Goal: Transaction & Acquisition: Purchase product/service

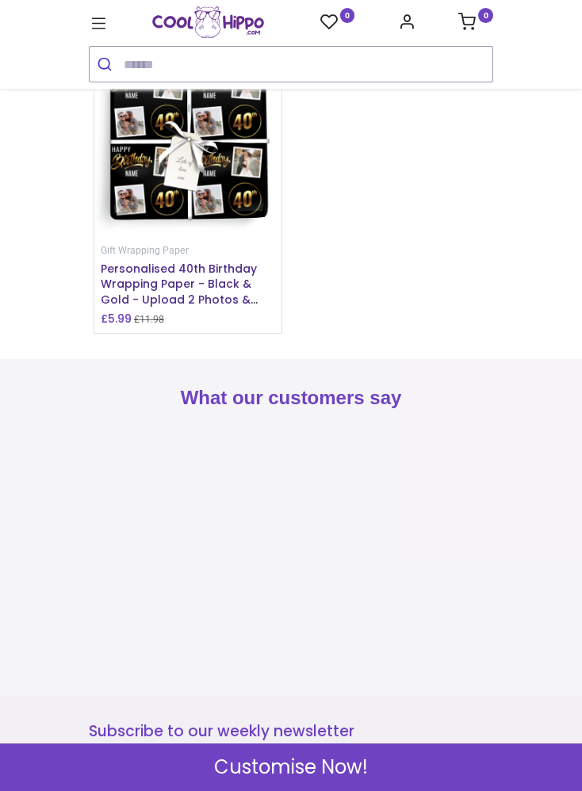
scroll to position [2180, 0]
click at [202, 237] on img at bounding box center [187, 143] width 187 height 187
click at [185, 237] on img at bounding box center [187, 143] width 187 height 187
click at [216, 237] on img at bounding box center [187, 143] width 187 height 187
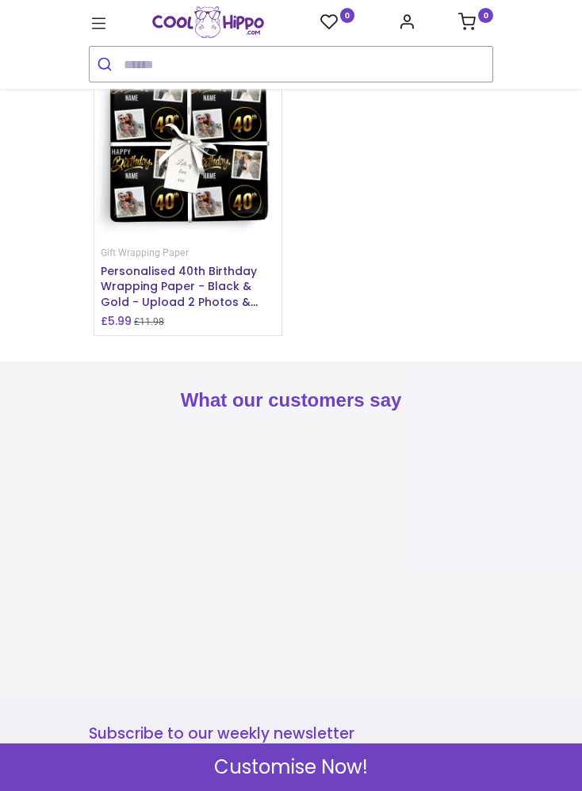
click at [249, 239] on img at bounding box center [187, 145] width 187 height 187
click at [200, 239] on img at bounding box center [187, 145] width 187 height 187
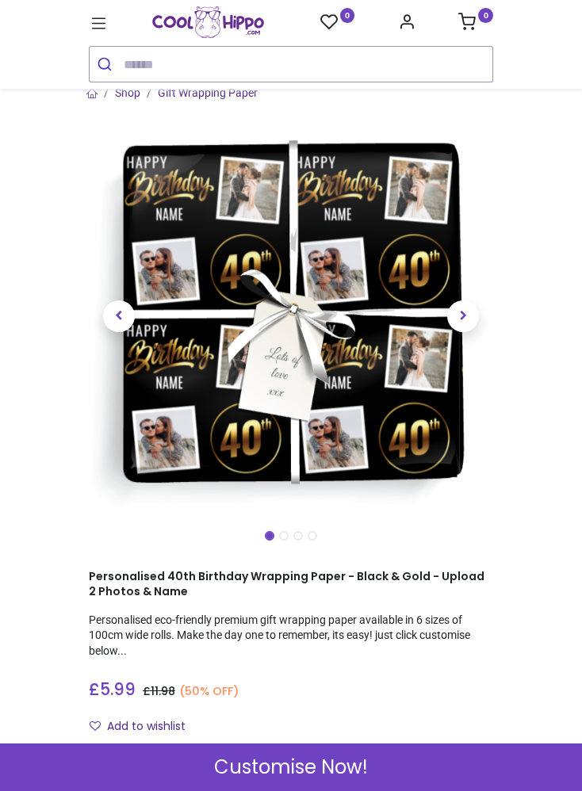
scroll to position [5, 0]
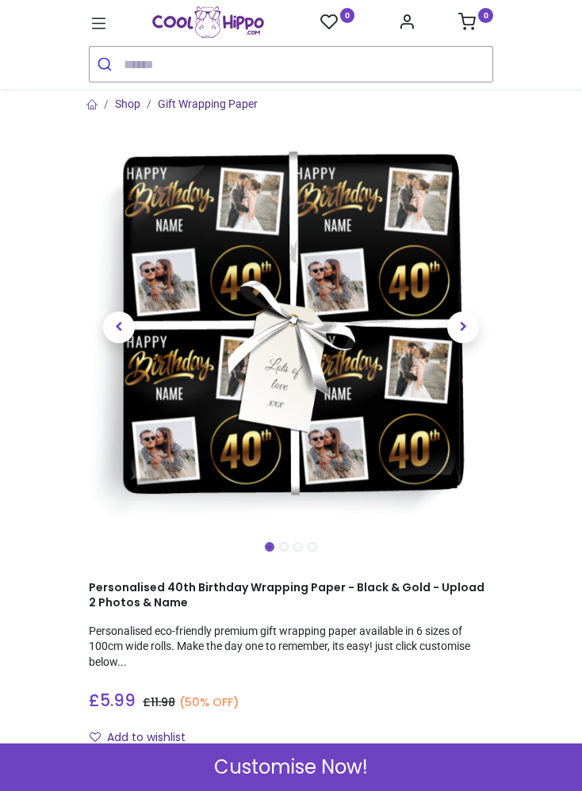
click at [462, 327] on span "Next" at bounding box center [463, 328] width 32 height 32
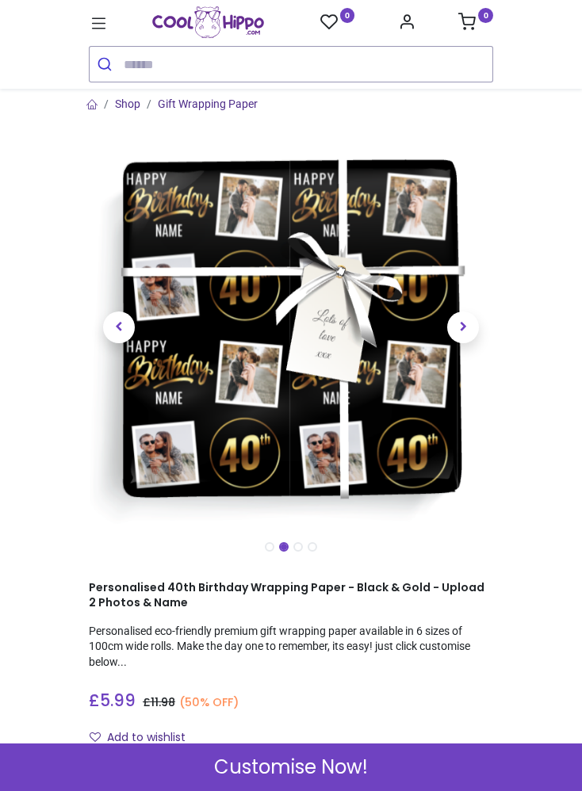
click at [463, 331] on span "Next" at bounding box center [463, 328] width 32 height 32
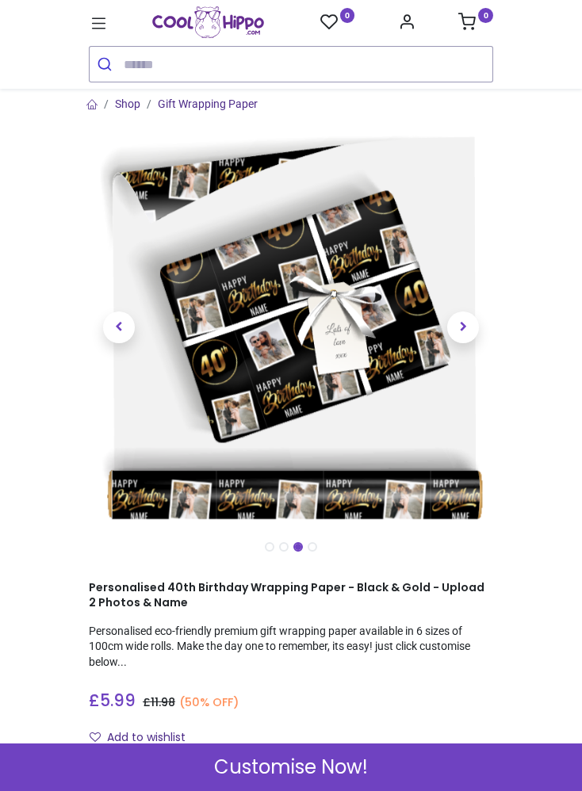
click at [473, 322] on span "Next" at bounding box center [463, 328] width 32 height 32
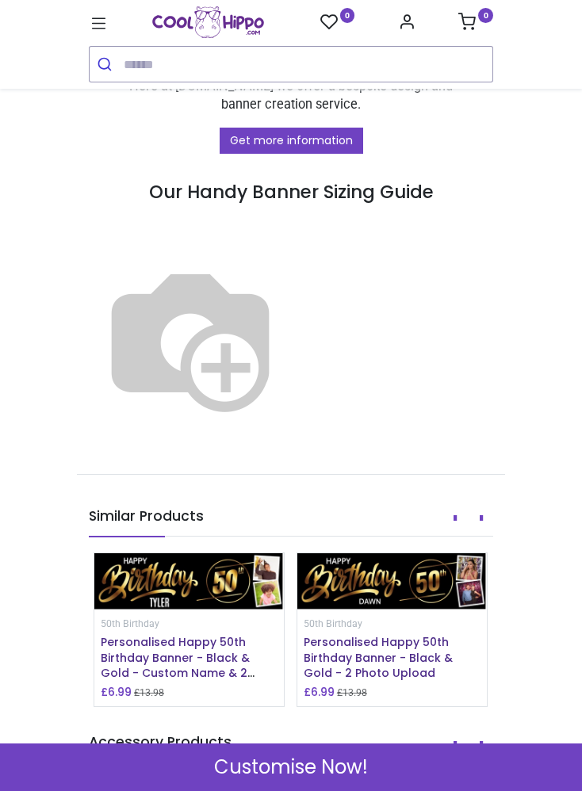
scroll to position [1371, 0]
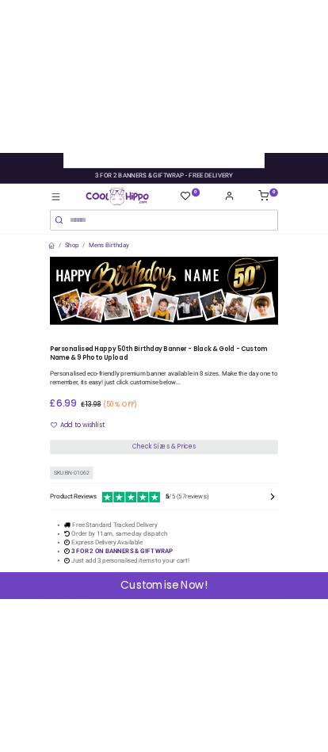
scroll to position [0, 0]
